Goal: Information Seeking & Learning: Learn about a topic

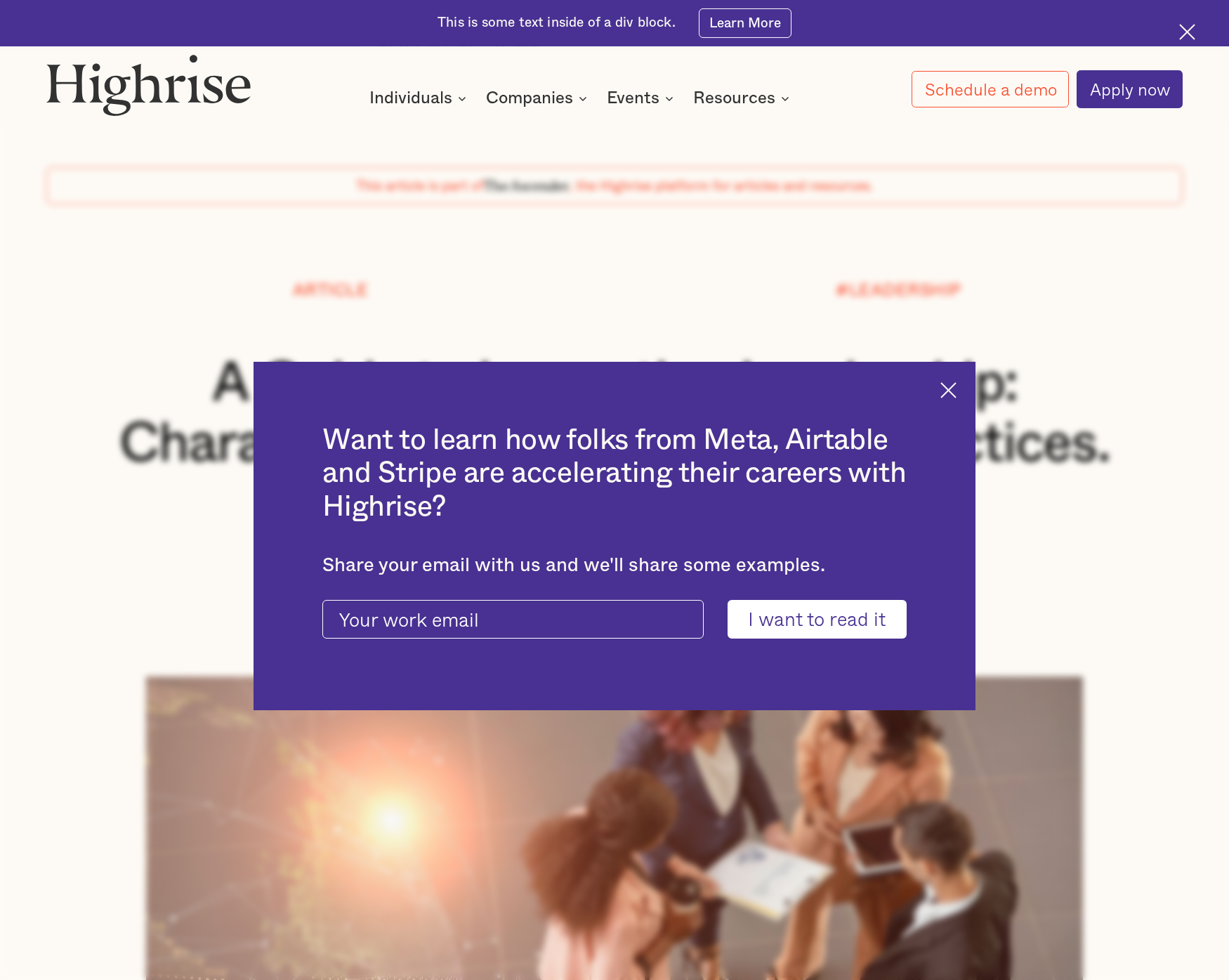
scroll to position [22, 0]
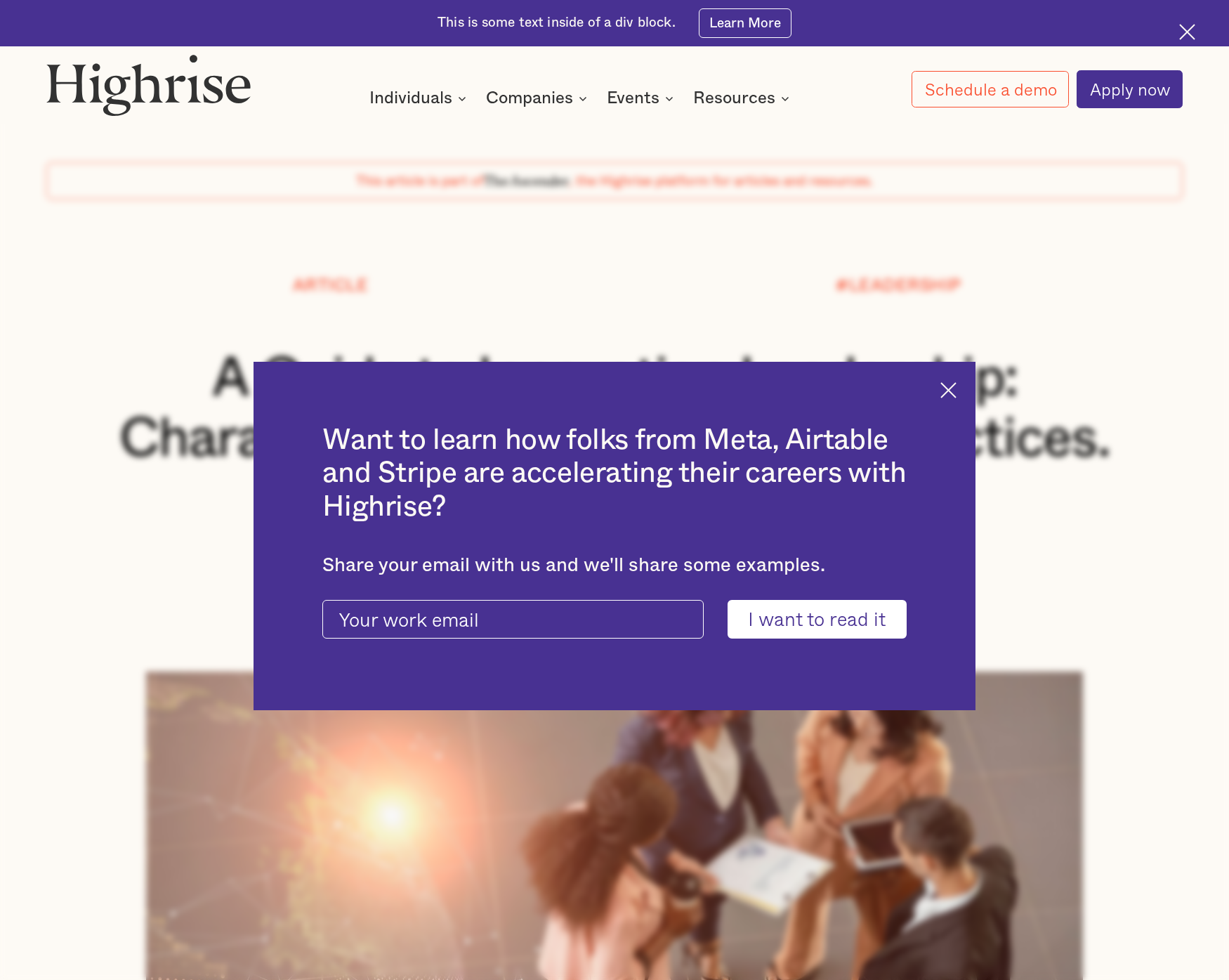
click at [953, 391] on img at bounding box center [948, 390] width 16 height 16
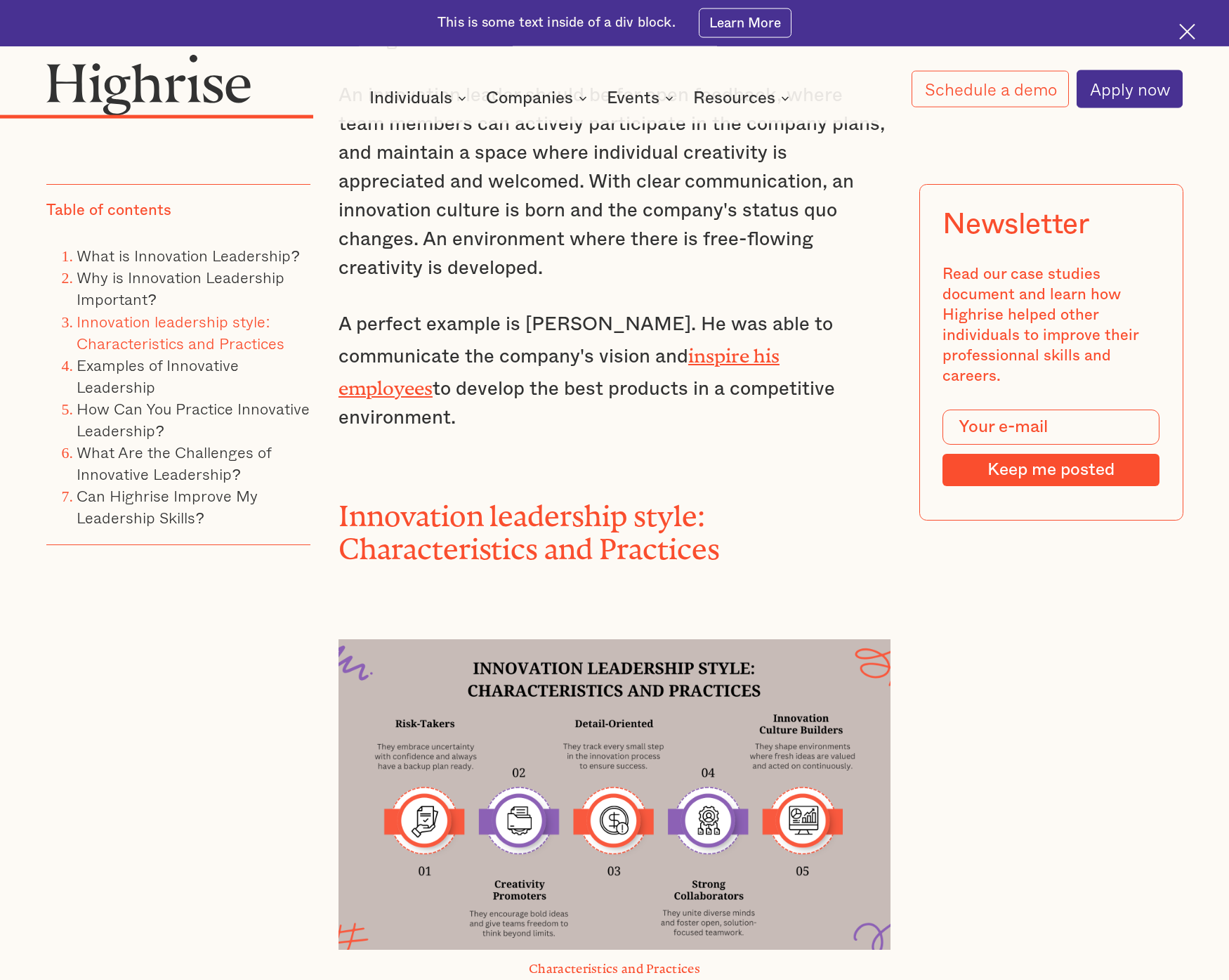
scroll to position [4226, 0]
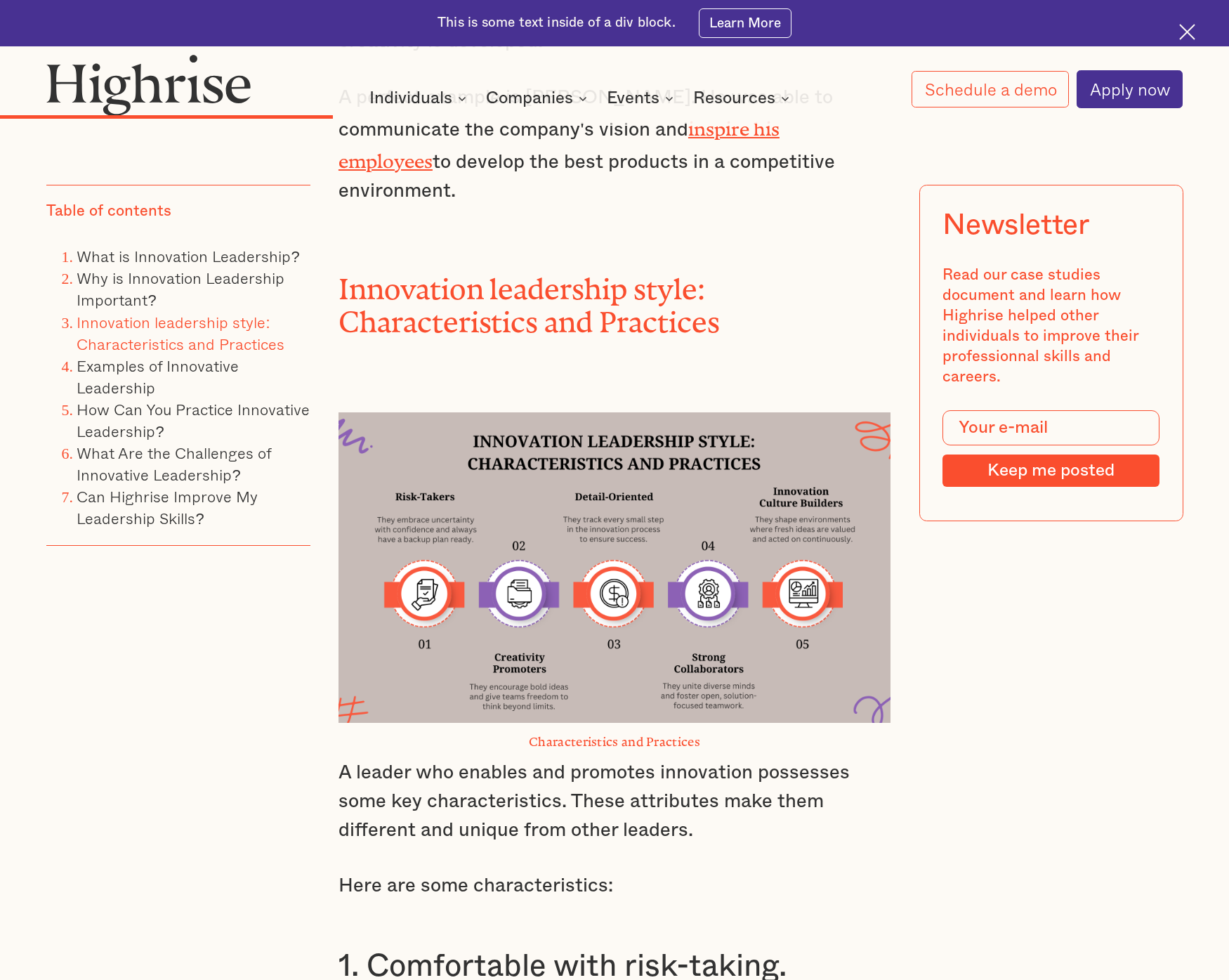
drag, startPoint x: 365, startPoint y: 310, endPoint x: 771, endPoint y: 584, distance: 489.8
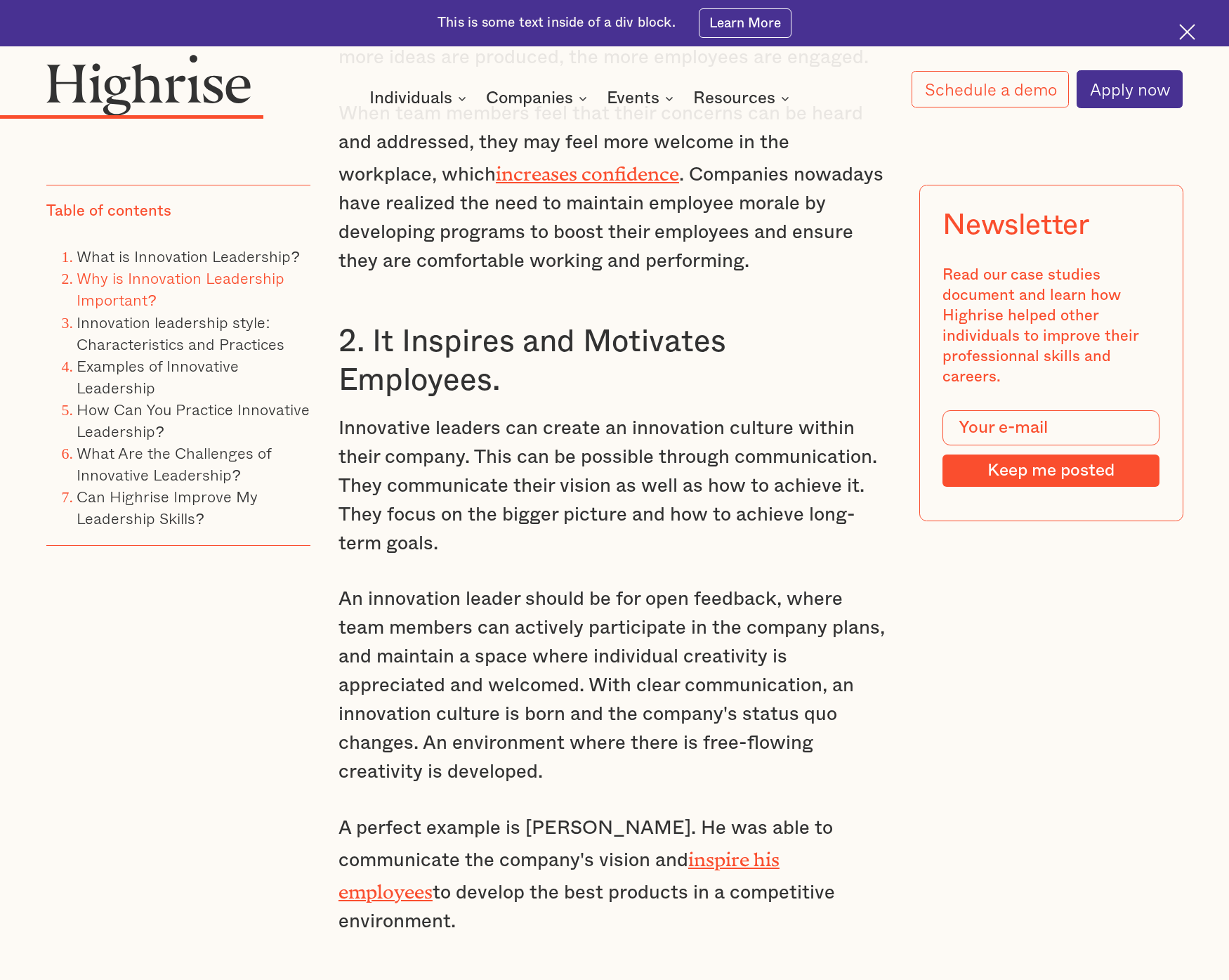
scroll to position [2754, 0]
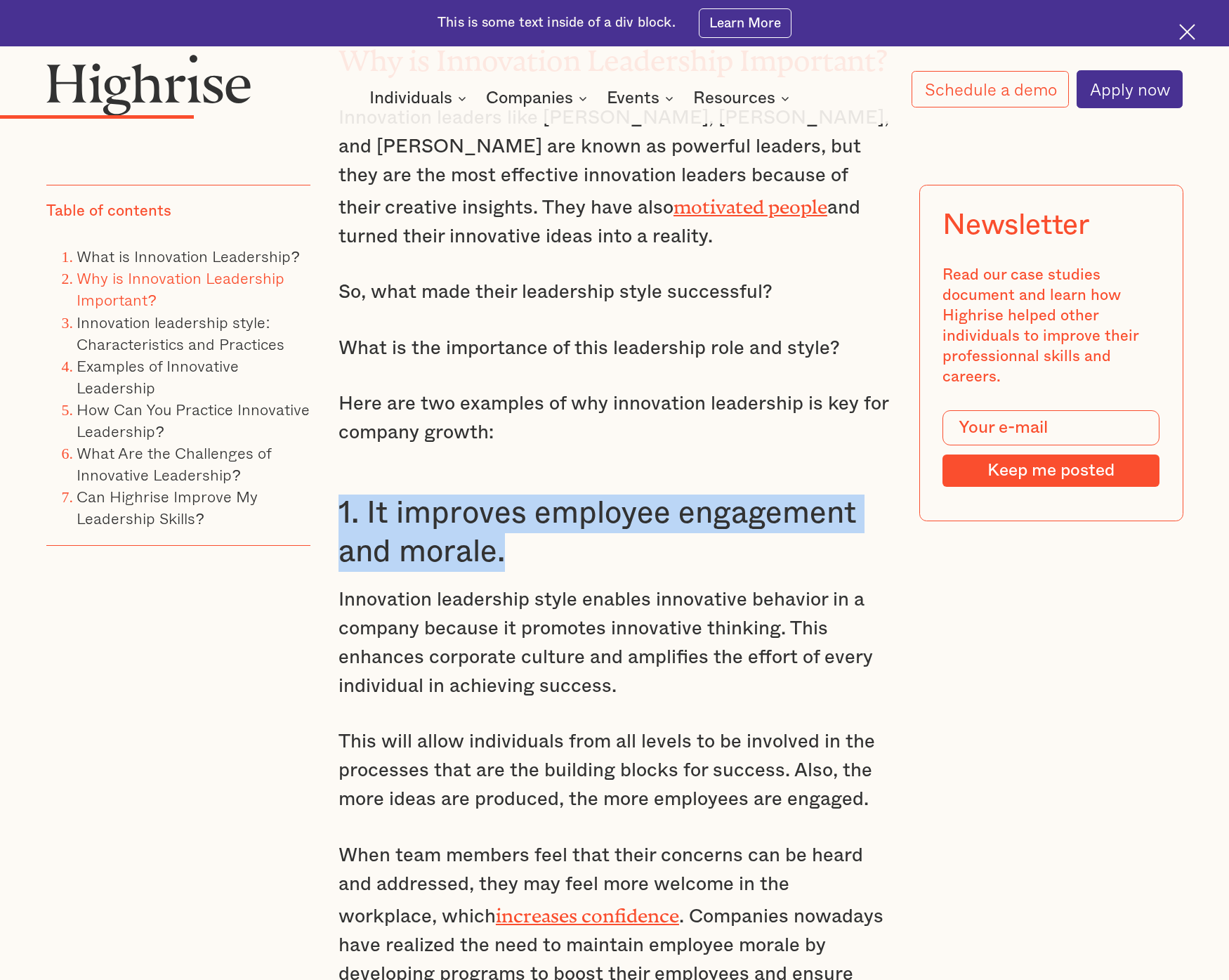
drag, startPoint x: 343, startPoint y: 552, endPoint x: 515, endPoint y: 608, distance: 180.9
click at [515, 571] on h3 "1. It improves employee engagement and morale." at bounding box center [614, 533] width 552 height 77
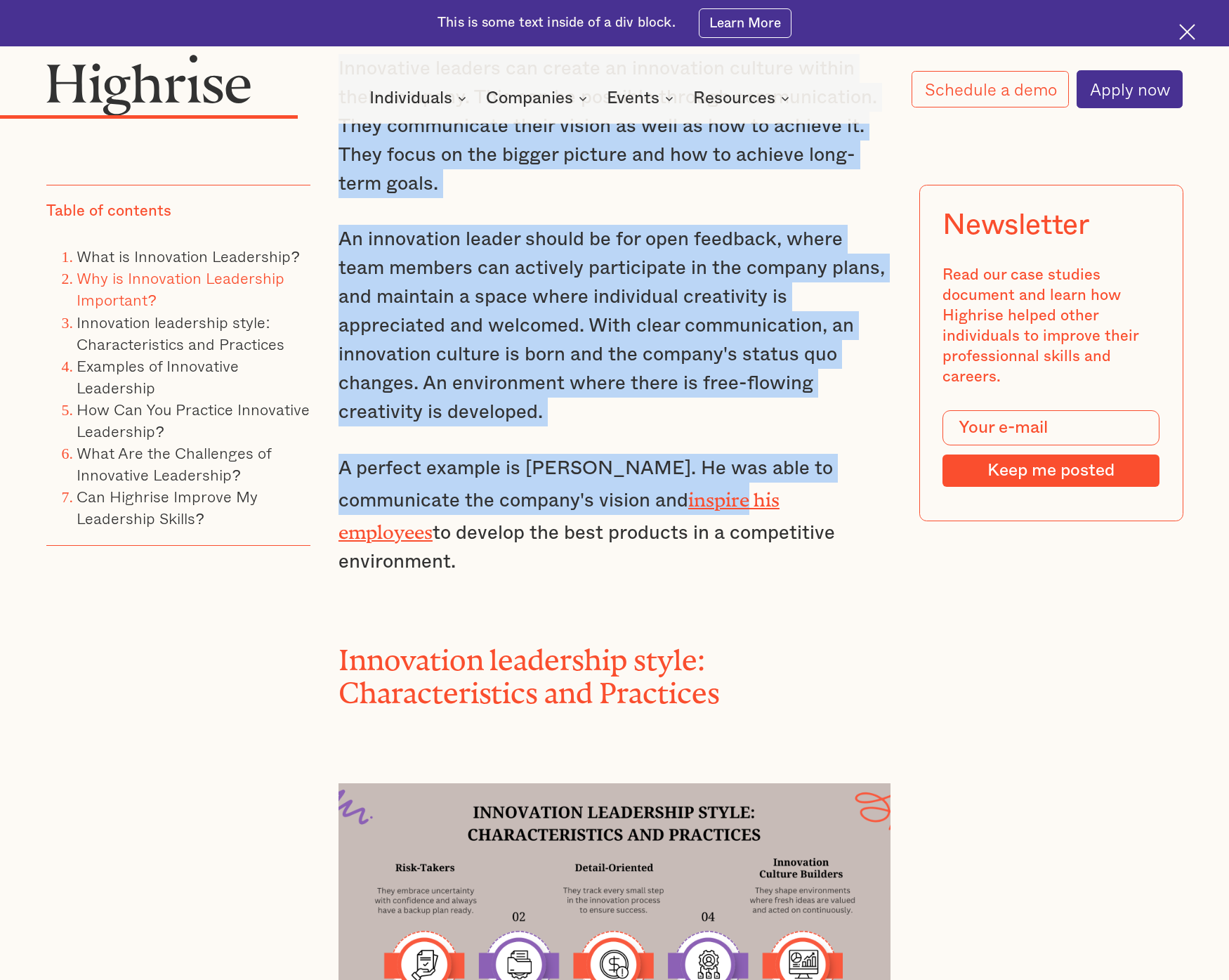
scroll to position [4271, 0]
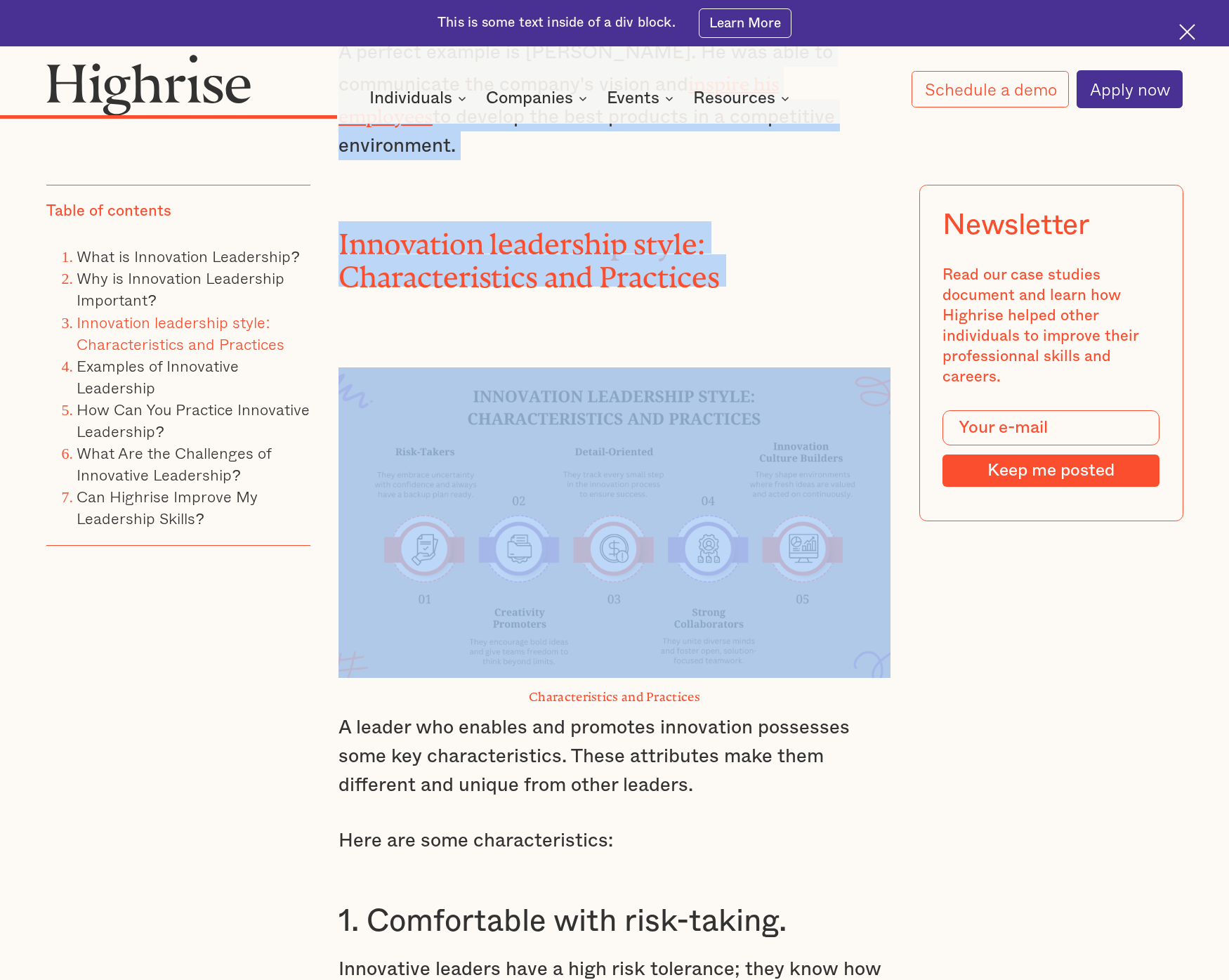
drag, startPoint x: 341, startPoint y: 482, endPoint x: 621, endPoint y: 600, distance: 303.8
click at [621, 600] on div "Why is Innovation Leadership Important? Innovation leaders like [PERSON_NAME], …" at bounding box center [614, 863] width 552 height 4809
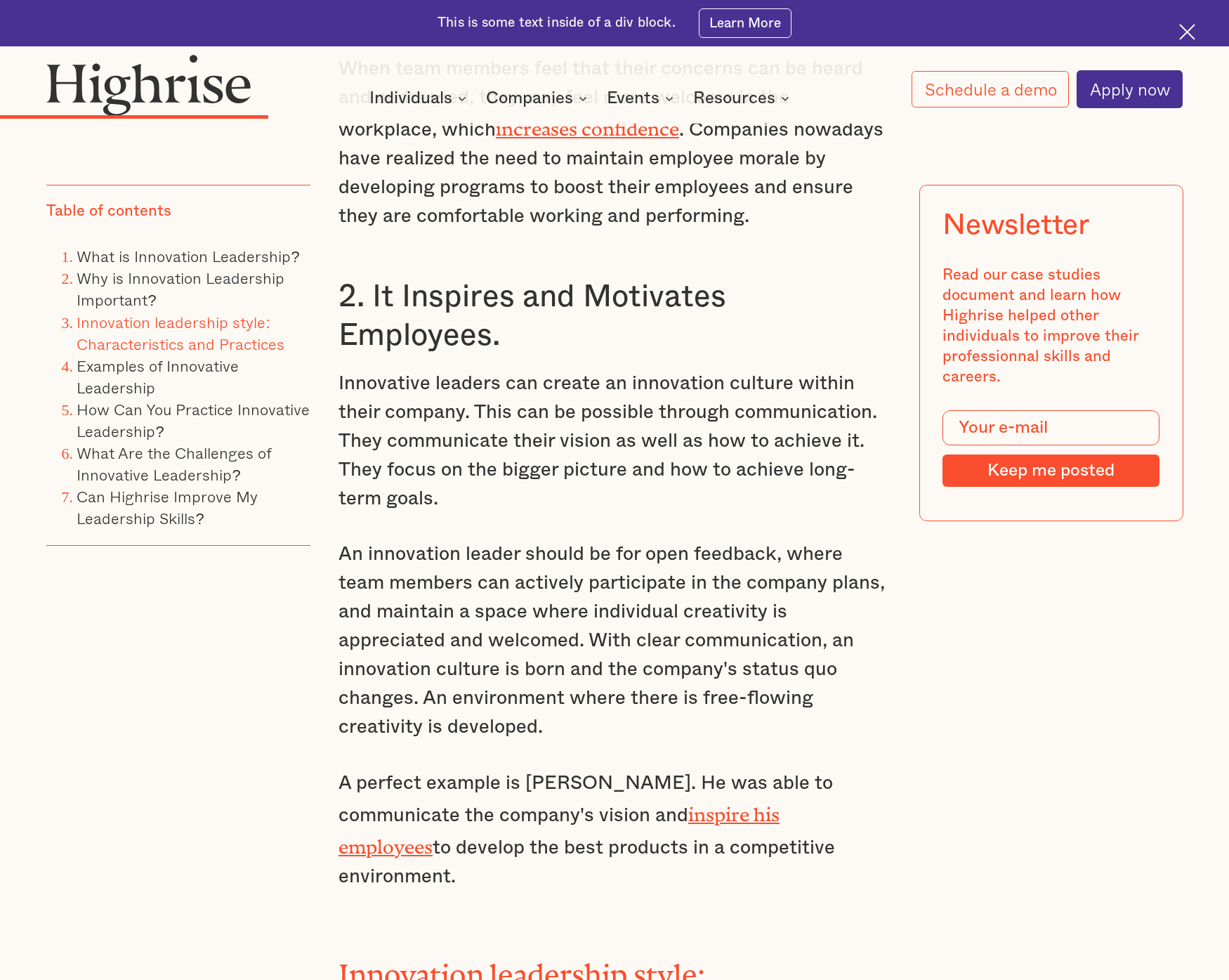
scroll to position [2978, 0]
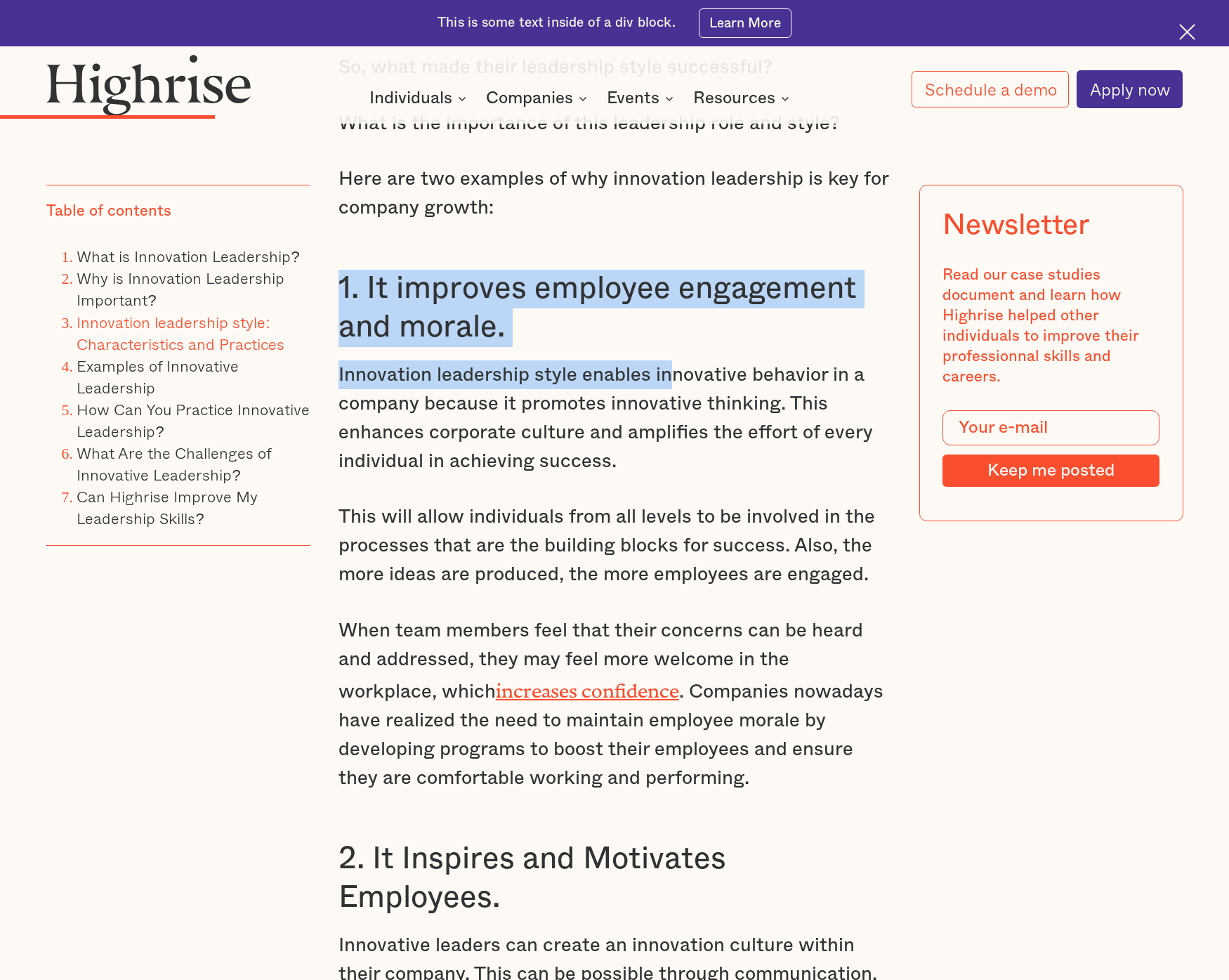
drag, startPoint x: 342, startPoint y: 322, endPoint x: 665, endPoint y: 400, distance: 332.3
click at [626, 346] on h3 "1. It improves employee engagement and morale." at bounding box center [614, 308] width 552 height 77
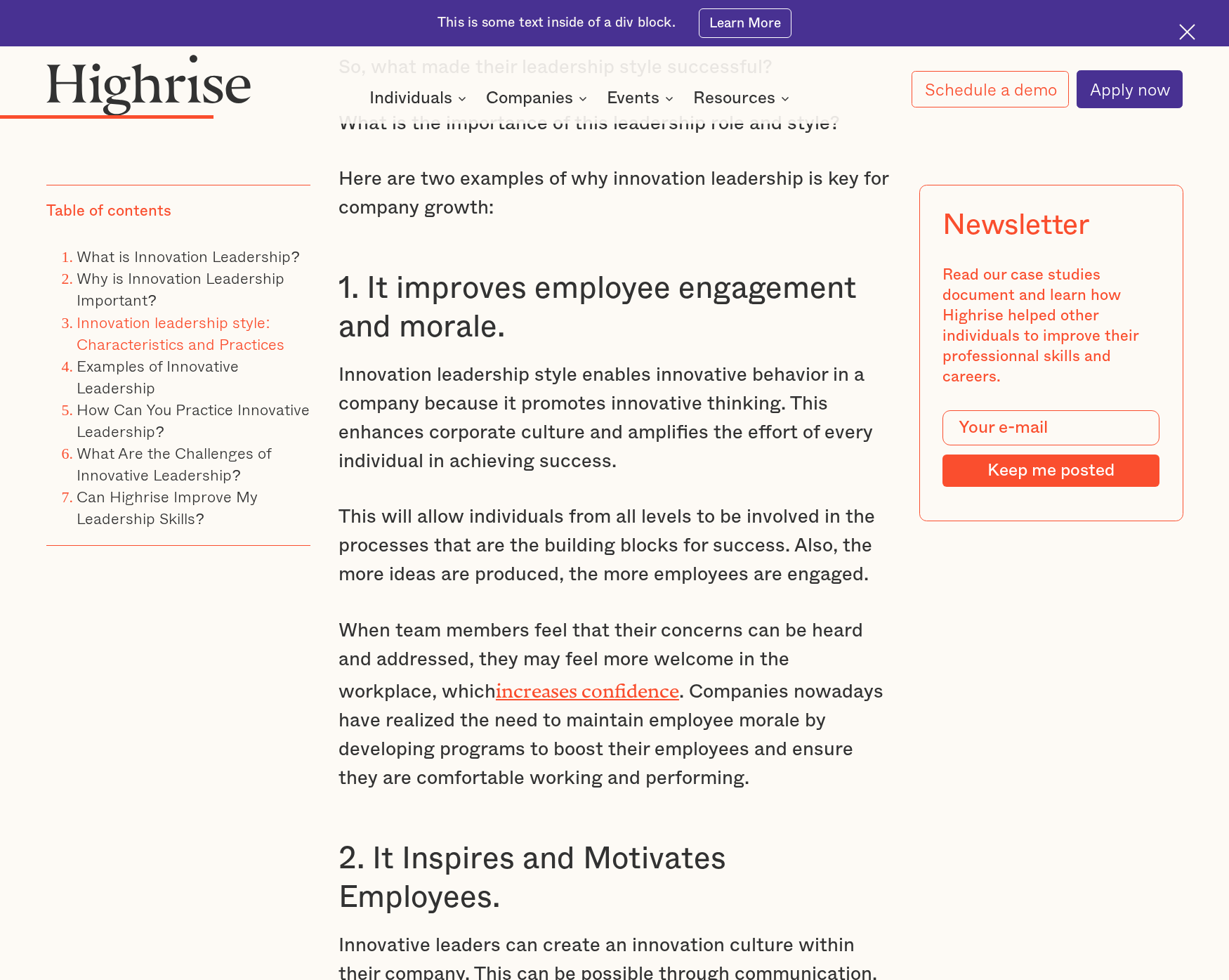
scroll to position [2585, 0]
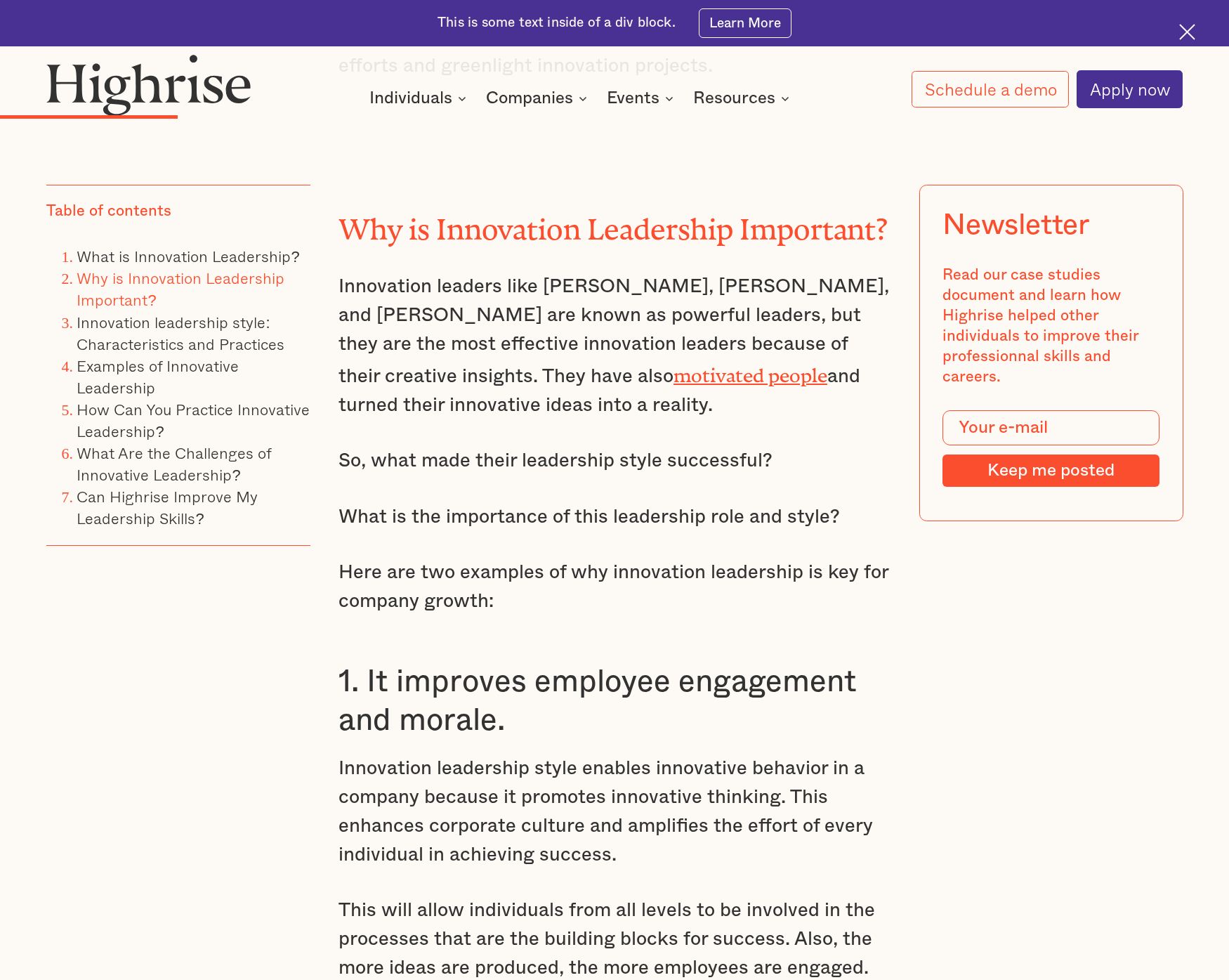
click at [342, 225] on h2 "Why is Innovation Leadership Important?" at bounding box center [614, 222] width 552 height 33
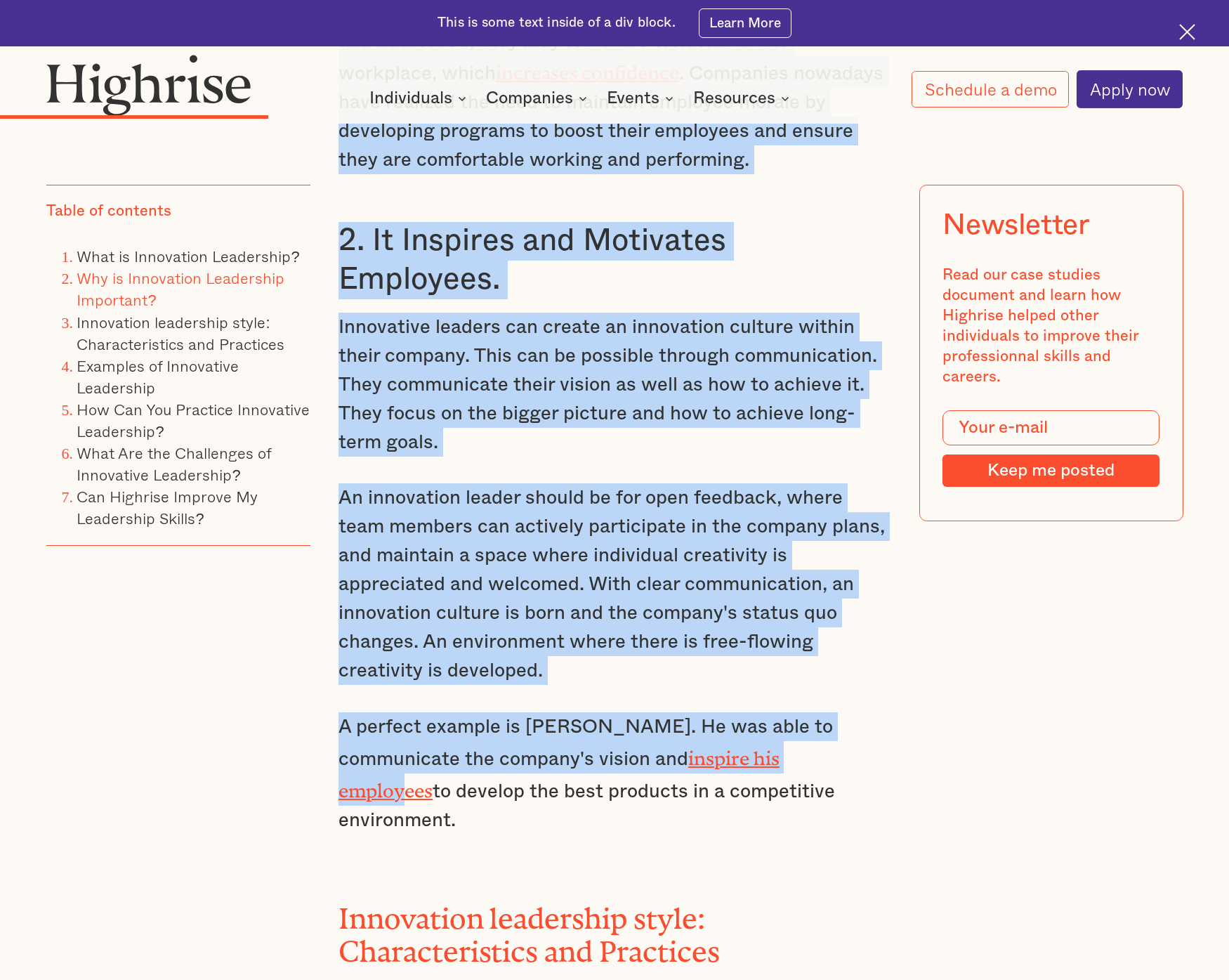
scroll to position [3642, 0]
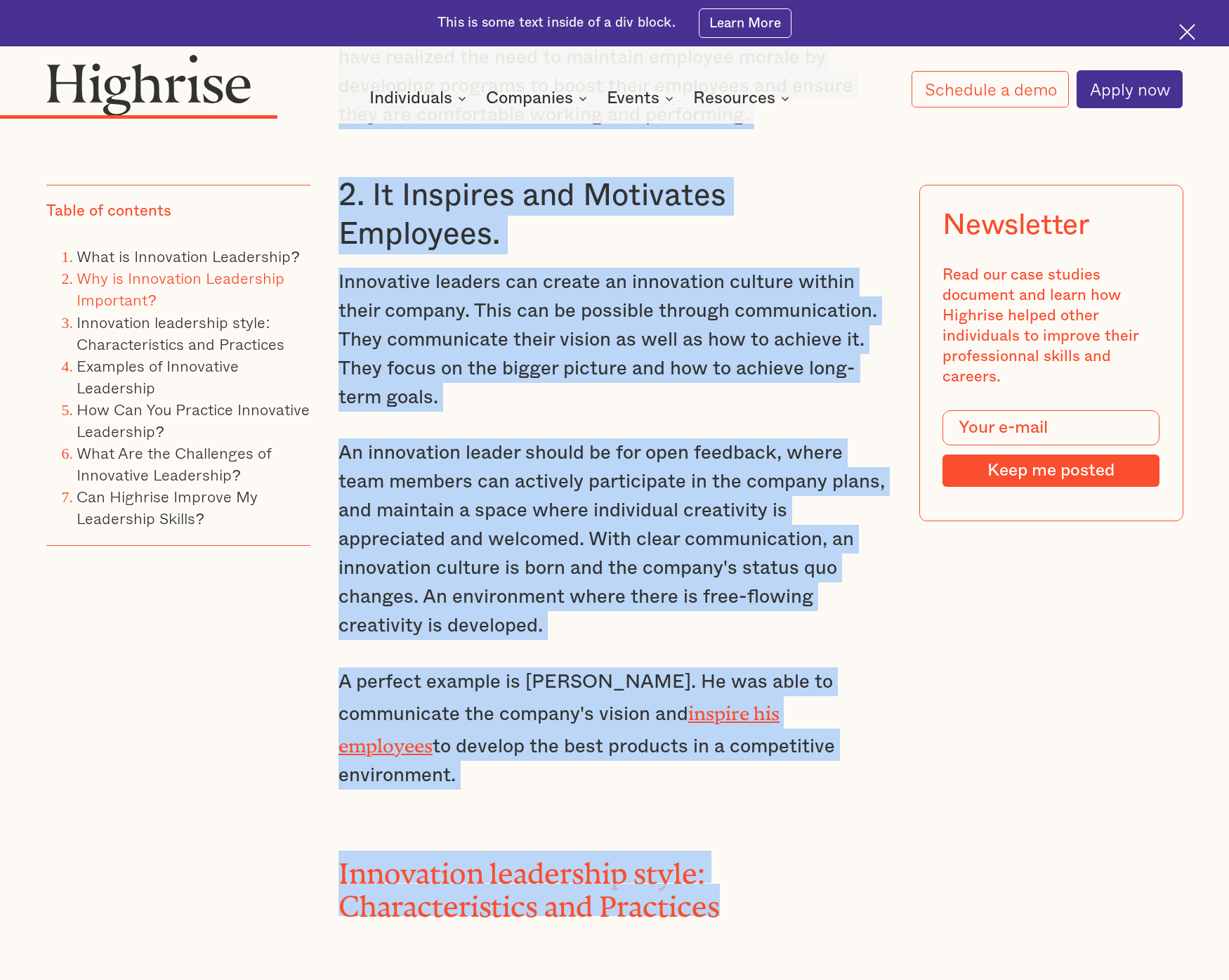
drag, startPoint x: 337, startPoint y: 225, endPoint x: 852, endPoint y: 907, distance: 854.6
copy div "Why is Innovation Leadership Important? Innovation leaders like [PERSON_NAME], …"
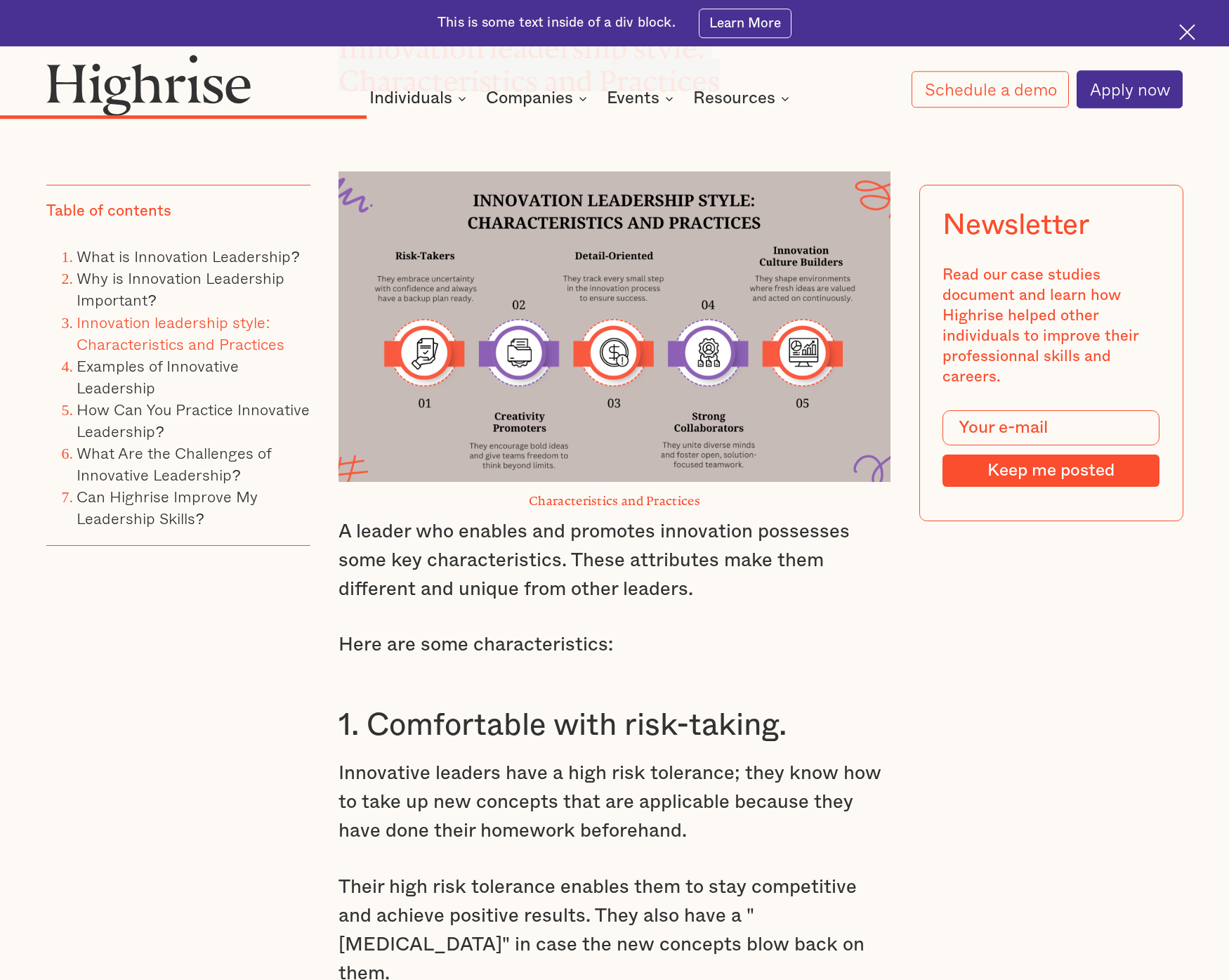
scroll to position [4597, 0]
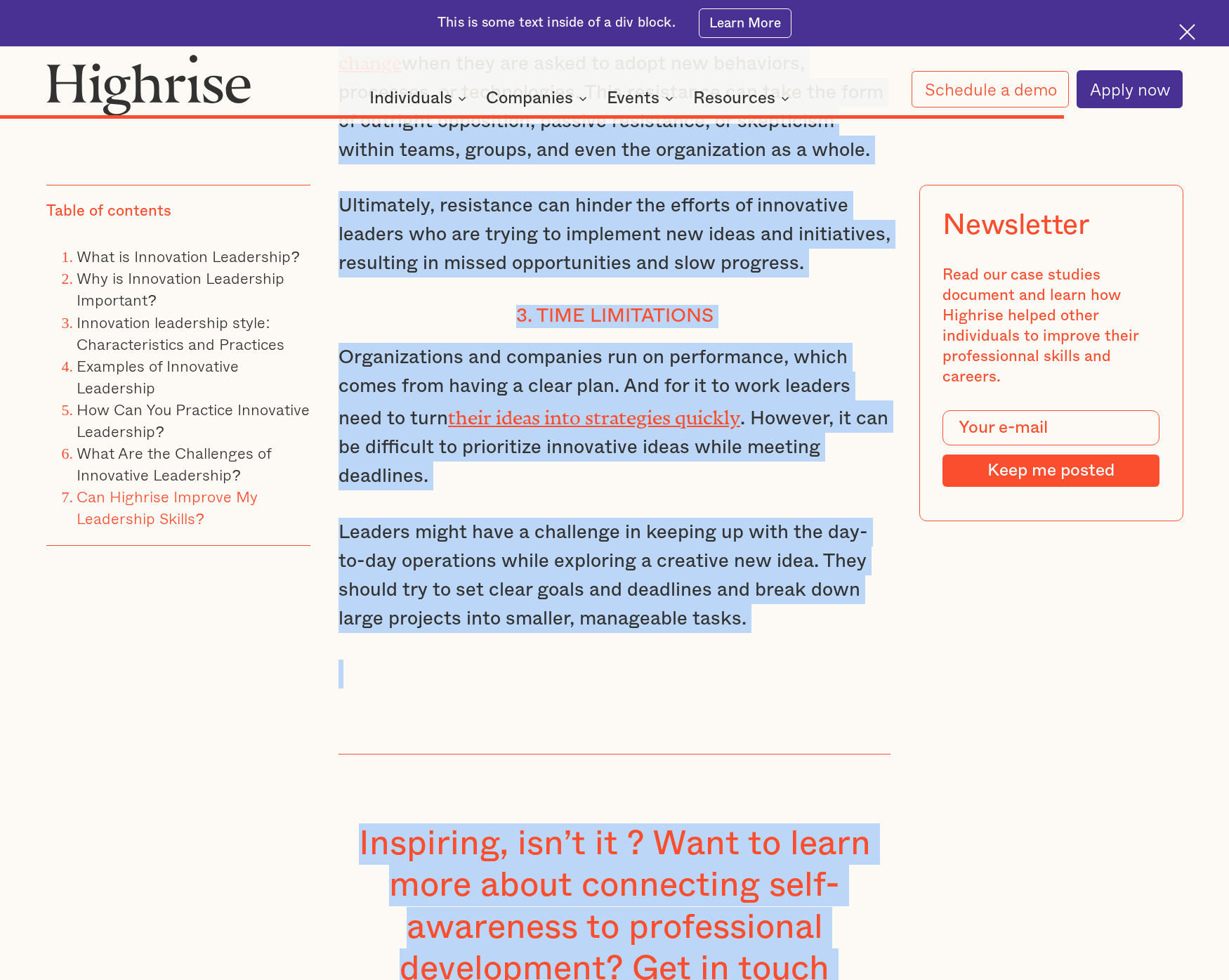
scroll to position [12082, 0]
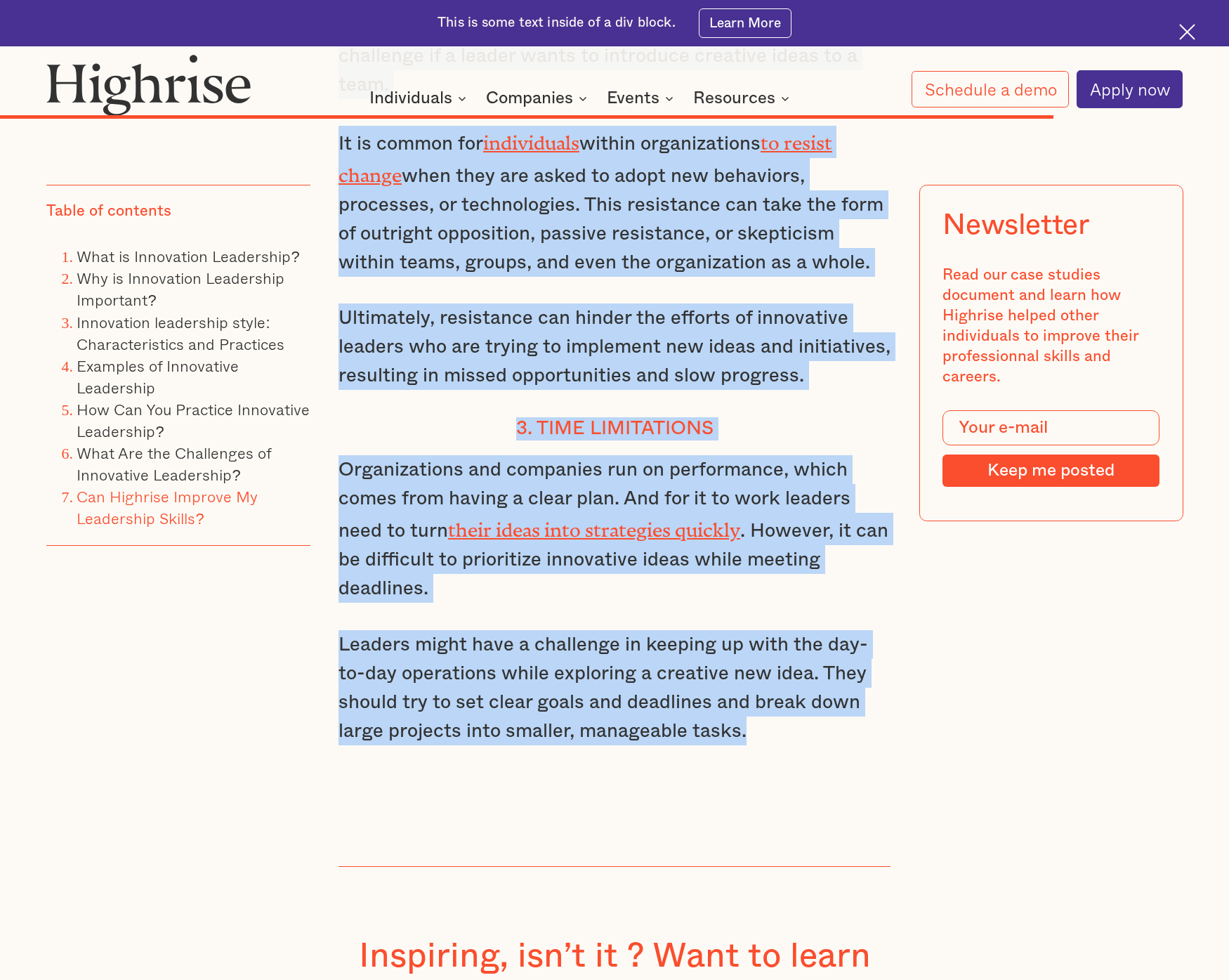
drag, startPoint x: 336, startPoint y: 486, endPoint x: 749, endPoint y: 557, distance: 419.1
copy div "How Can You Practice Innovative Leadership? The business world is becoming more…"
